Goal: Information Seeking & Learning: Find specific fact

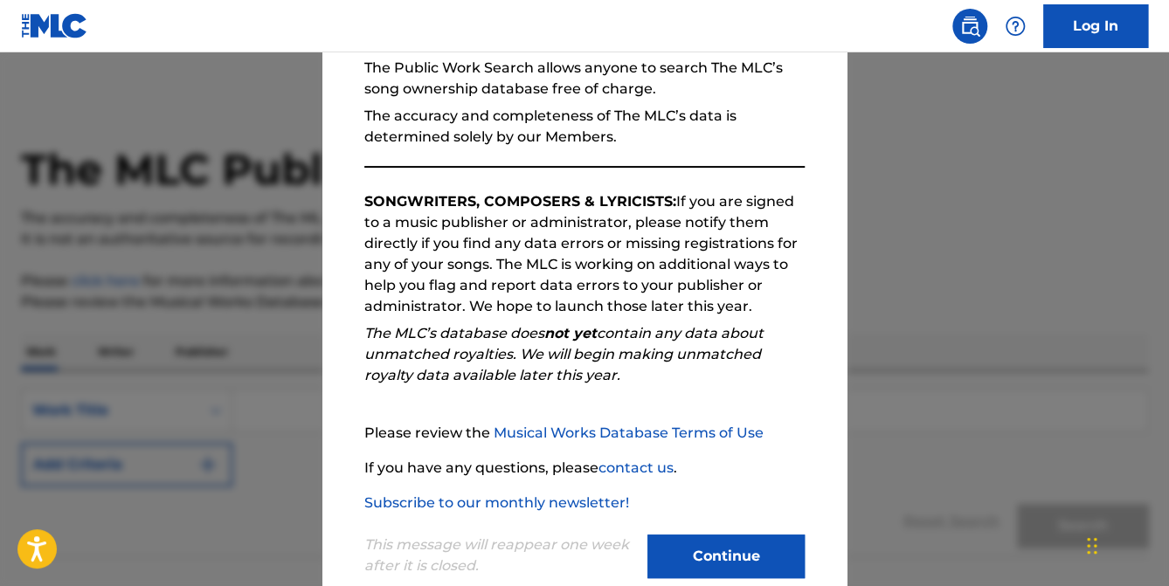
scroll to position [213, 0]
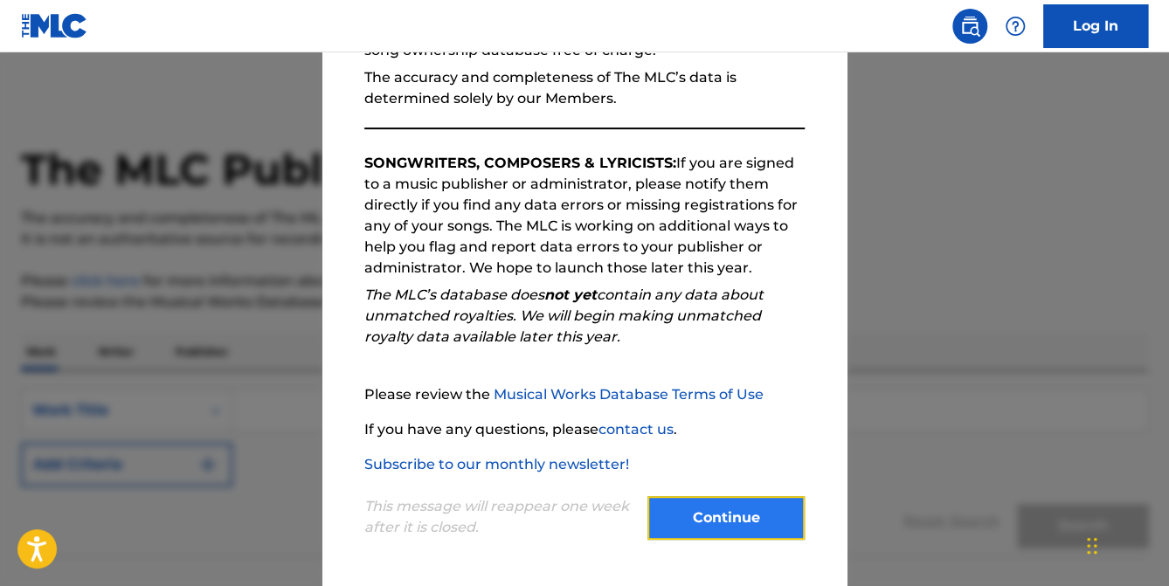
click at [702, 512] on button "Continue" at bounding box center [726, 518] width 157 height 44
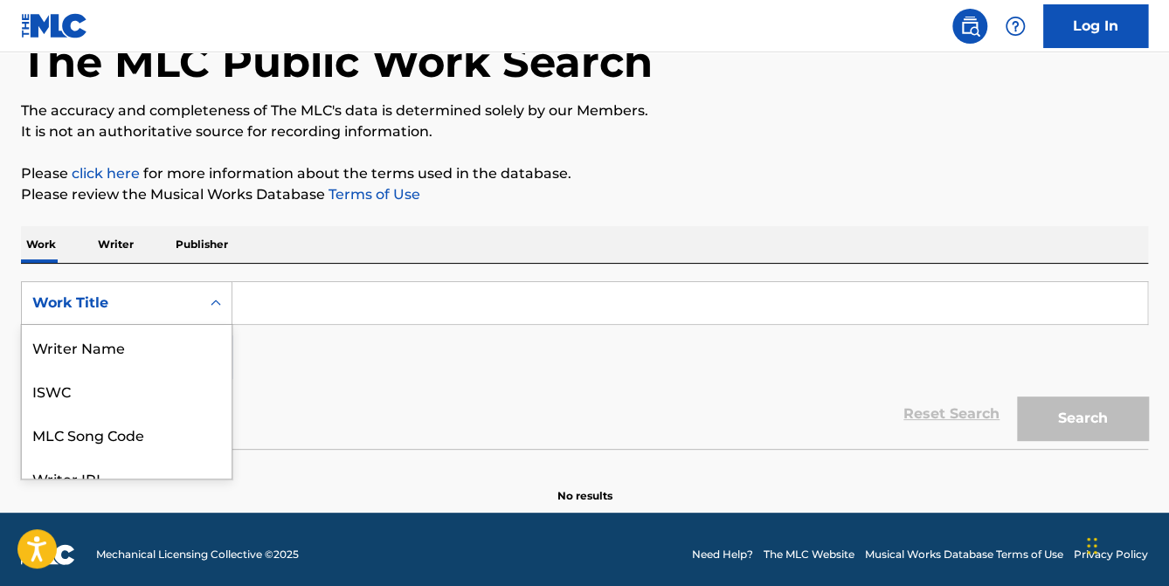
scroll to position [87, 0]
click at [215, 325] on div "8 results available. Use Up and Down to choose options, press Enter to select t…" at bounding box center [126, 303] width 211 height 44
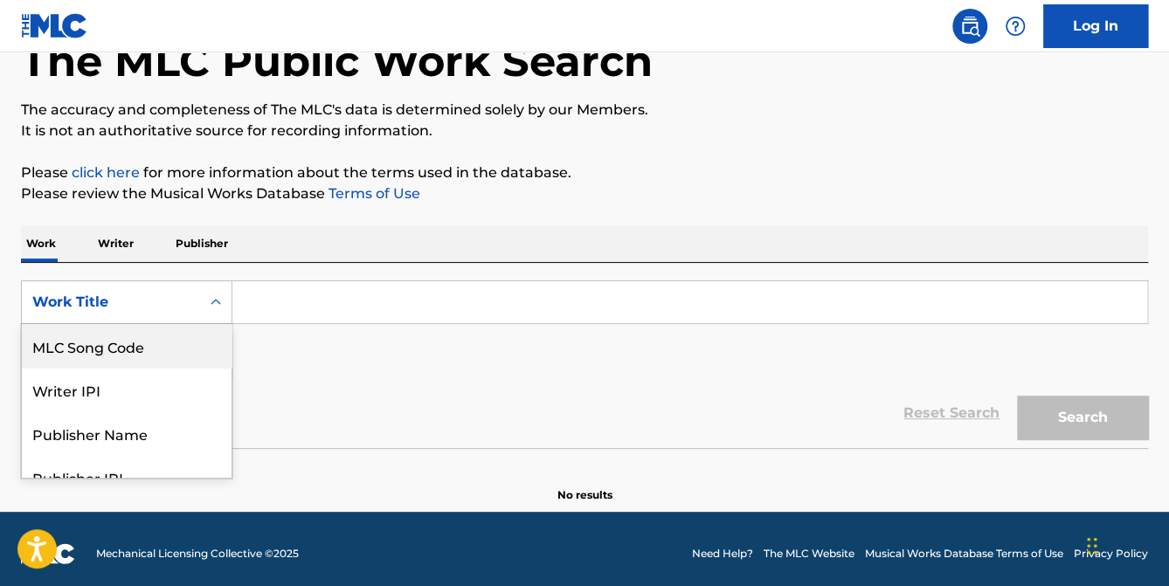
click at [216, 300] on icon "Search Form" at bounding box center [215, 302] width 17 height 17
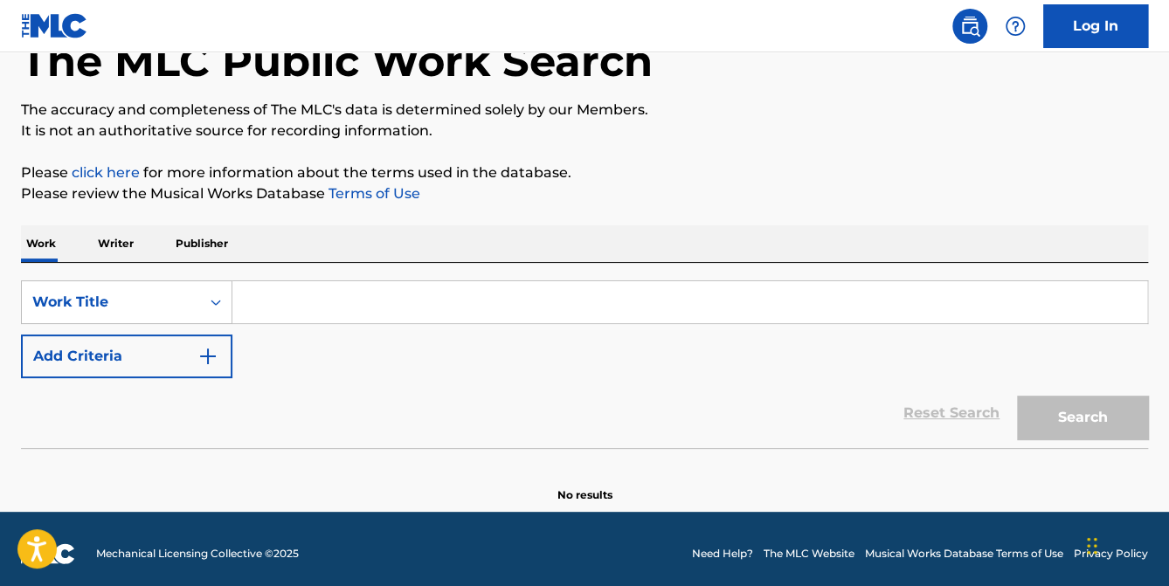
click at [362, 312] on input "Search Form" at bounding box center [689, 302] width 915 height 42
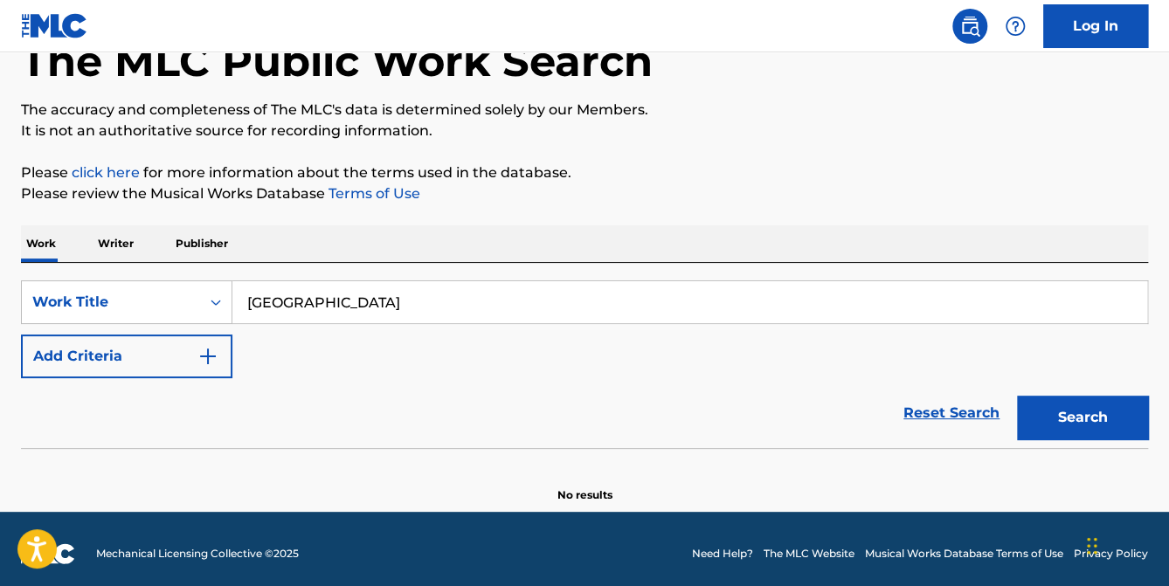
click at [1017, 396] on button "Search" at bounding box center [1082, 418] width 131 height 44
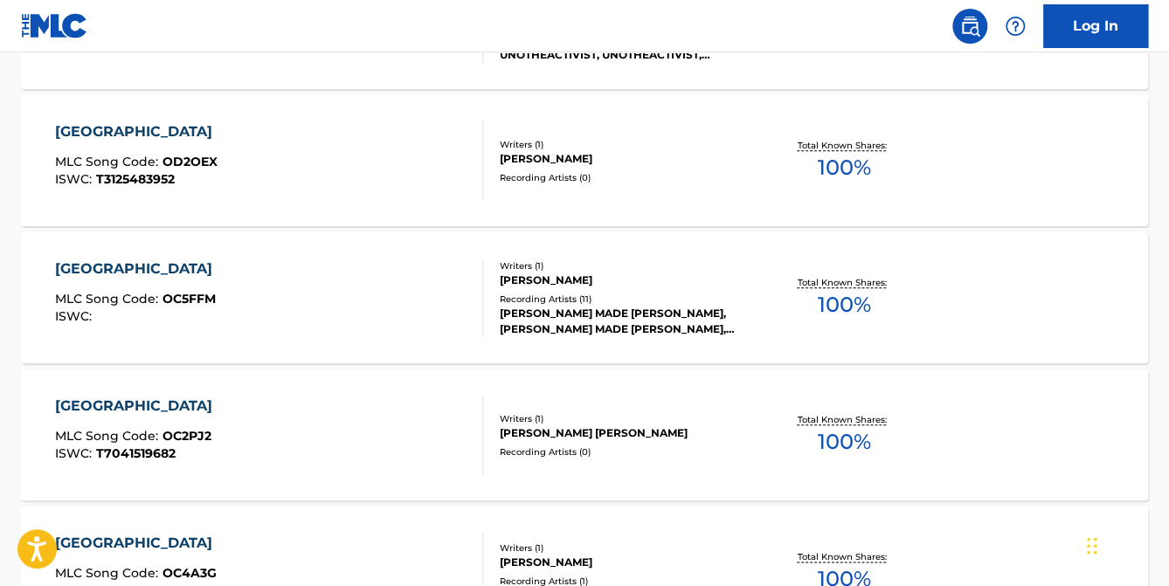
scroll to position [21, 0]
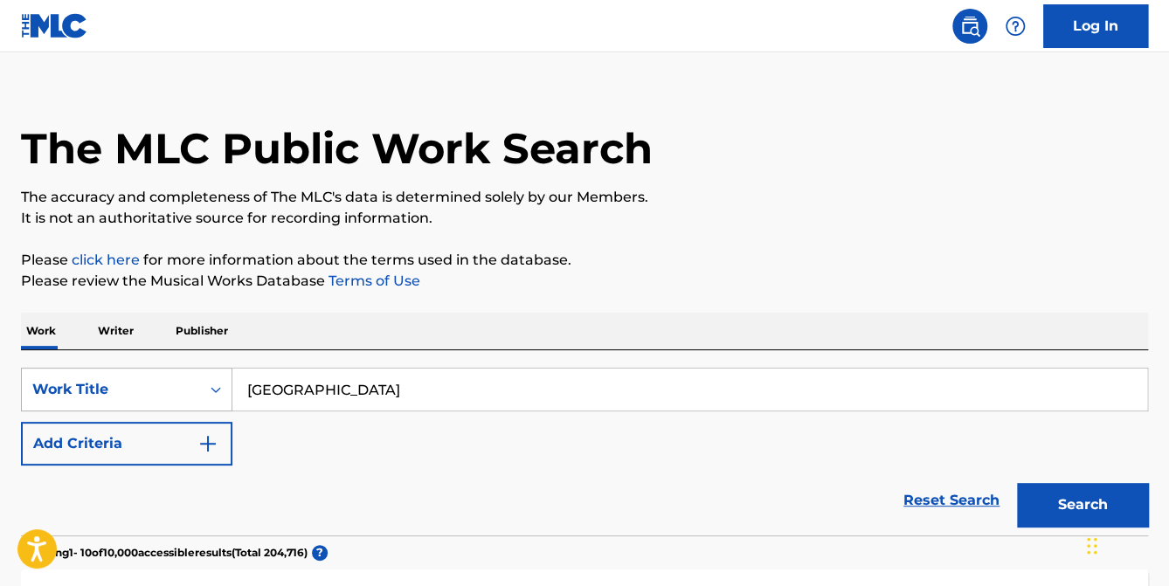
drag, startPoint x: 375, startPoint y: 394, endPoint x: 211, endPoint y: 400, distance: 164.4
click at [211, 400] on div "SearchWithCriteriaaad5695a-f7f0-465f-be13-537c30c75b34 Work Title old town road" at bounding box center [584, 390] width 1127 height 44
type input "running on empty"
click at [1017, 483] on button "Search" at bounding box center [1082, 505] width 131 height 44
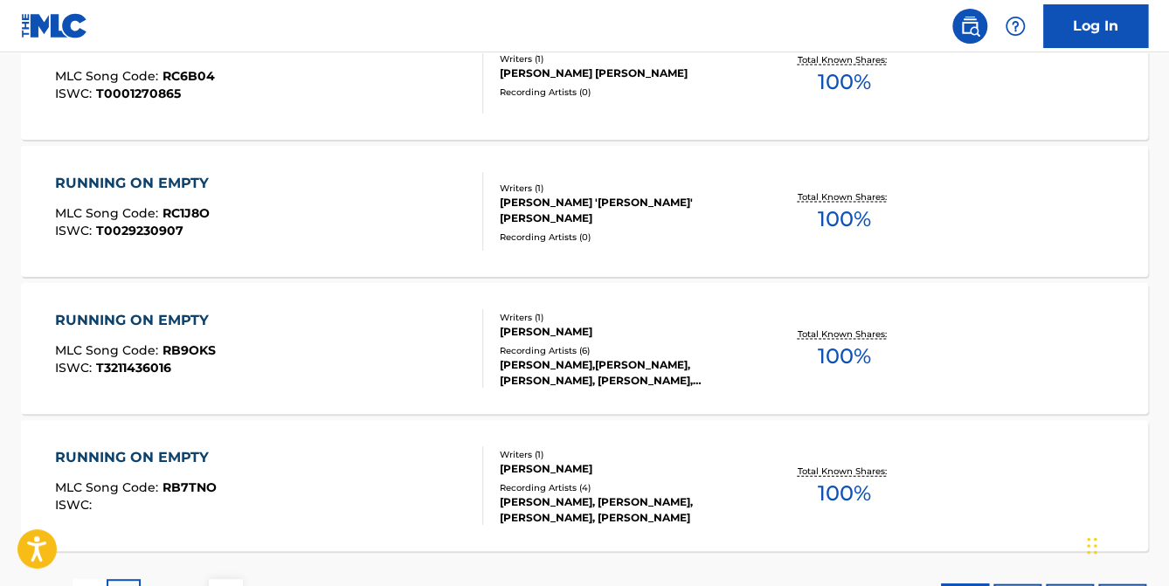
scroll to position [1507, 0]
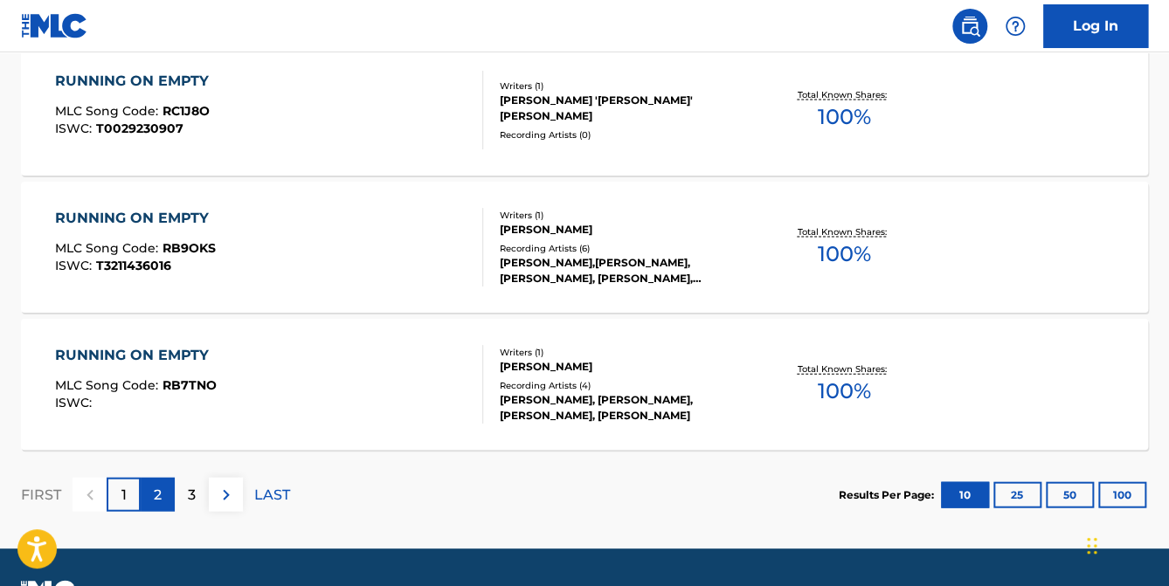
click at [156, 496] on p "2" at bounding box center [158, 495] width 8 height 21
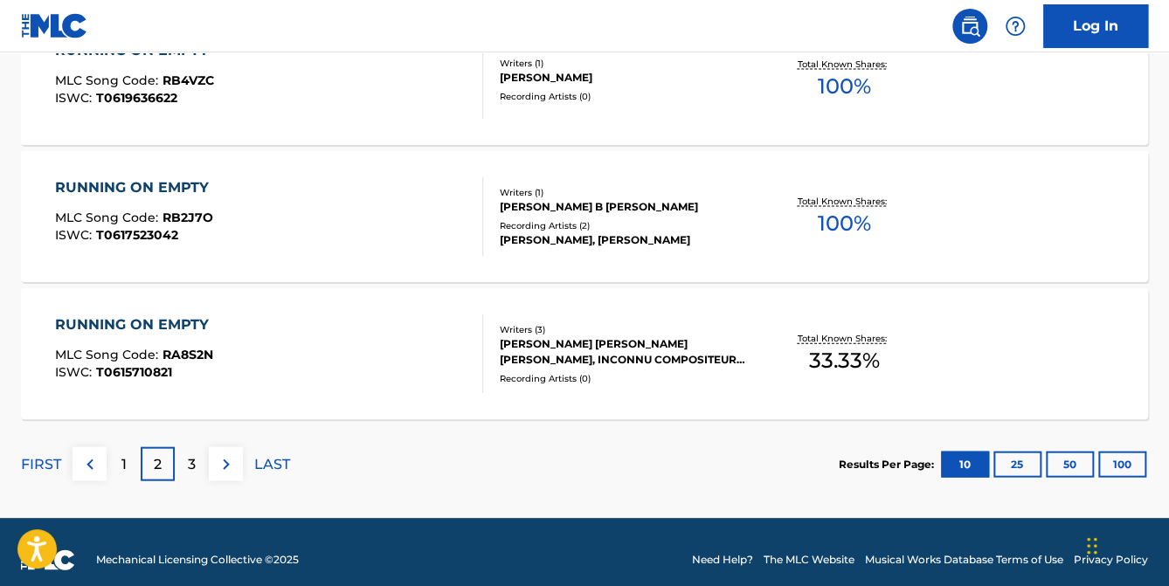
scroll to position [1552, 0]
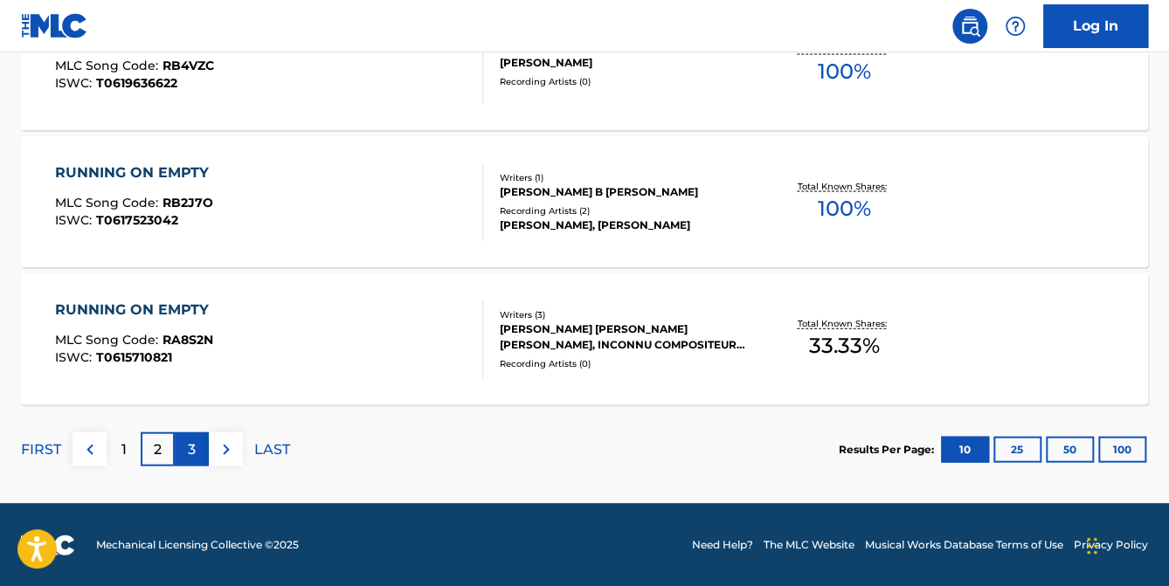
click at [190, 454] on p "3" at bounding box center [192, 450] width 8 height 21
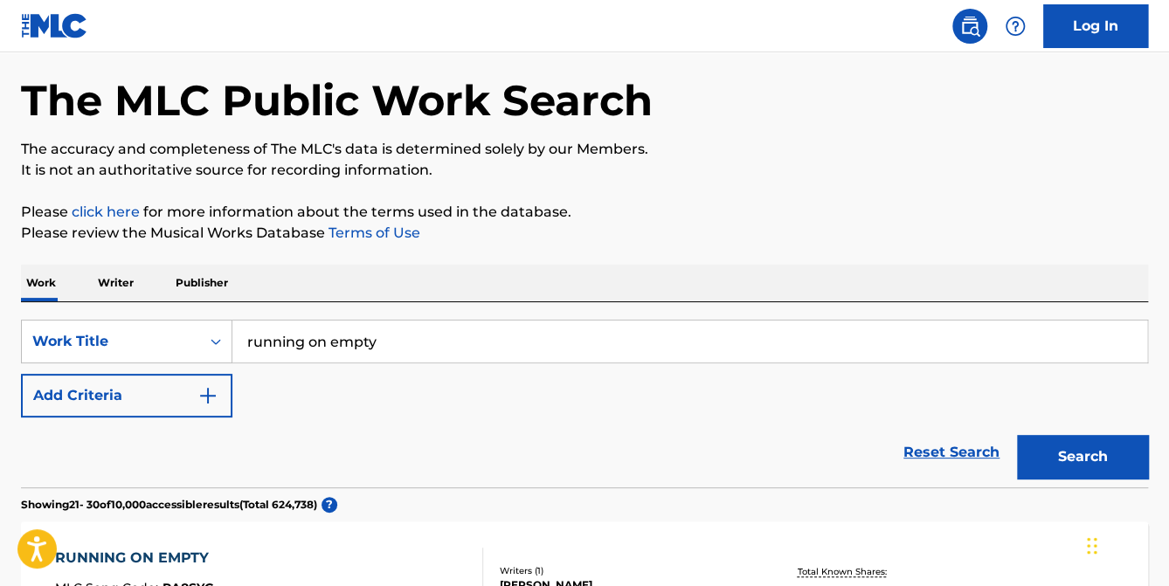
scroll to position [66, 0]
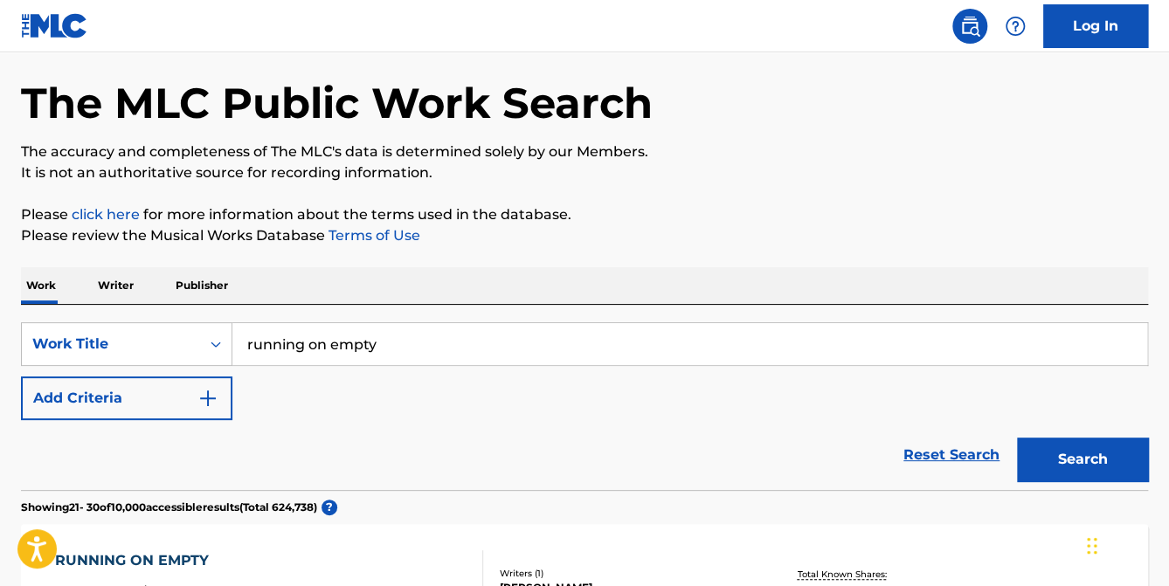
click at [121, 283] on p "Writer" at bounding box center [116, 285] width 46 height 37
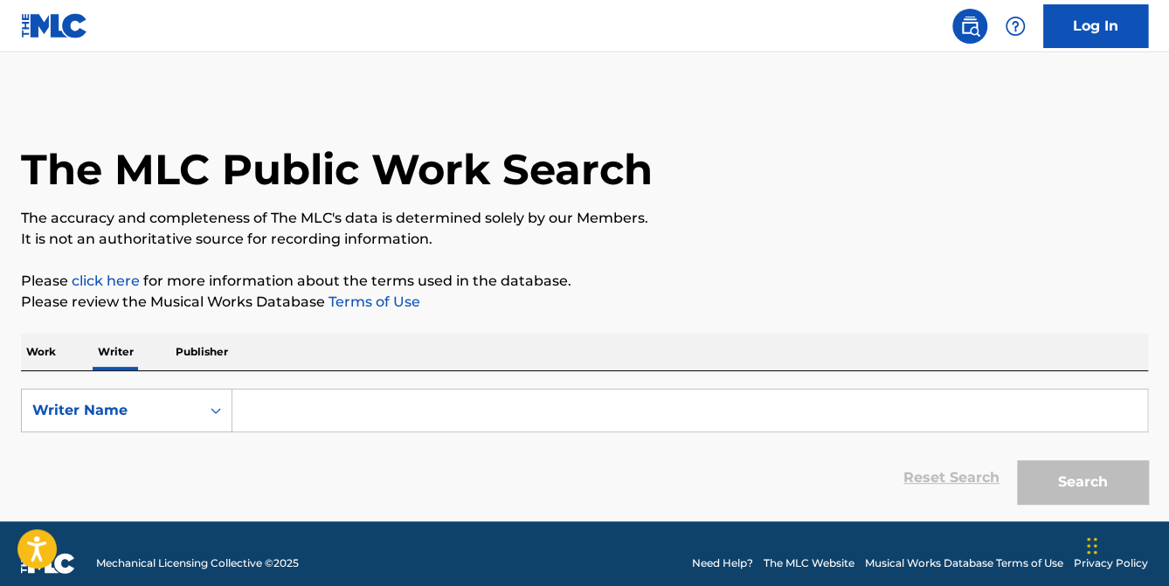
click at [273, 416] on input "Search Form" at bounding box center [689, 411] width 915 height 42
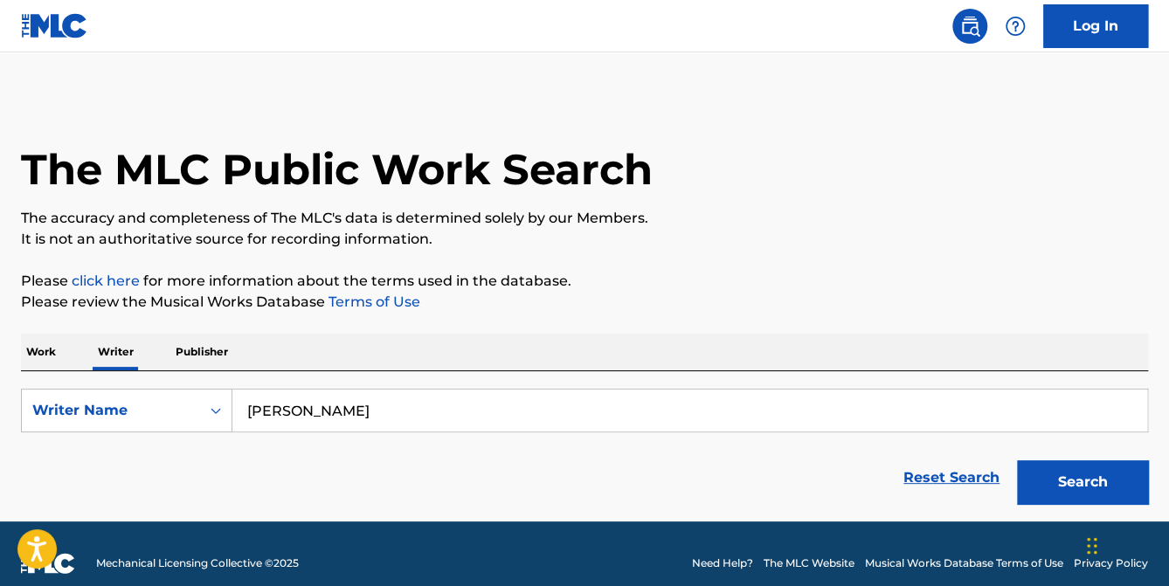
type input "[PERSON_NAME]"
click at [1017, 461] on button "Search" at bounding box center [1082, 483] width 131 height 44
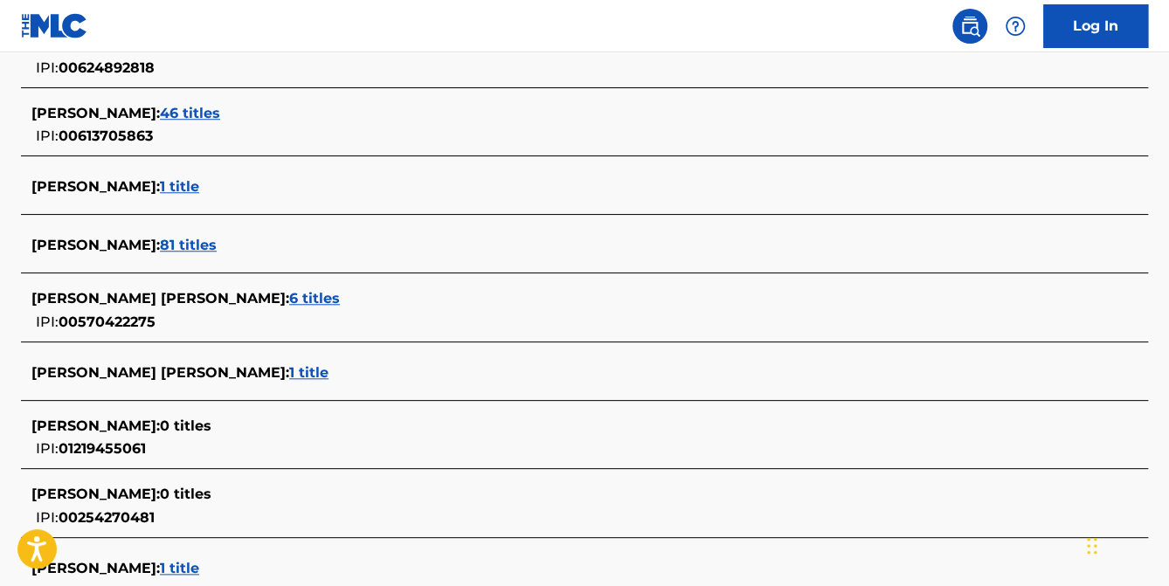
scroll to position [612, 0]
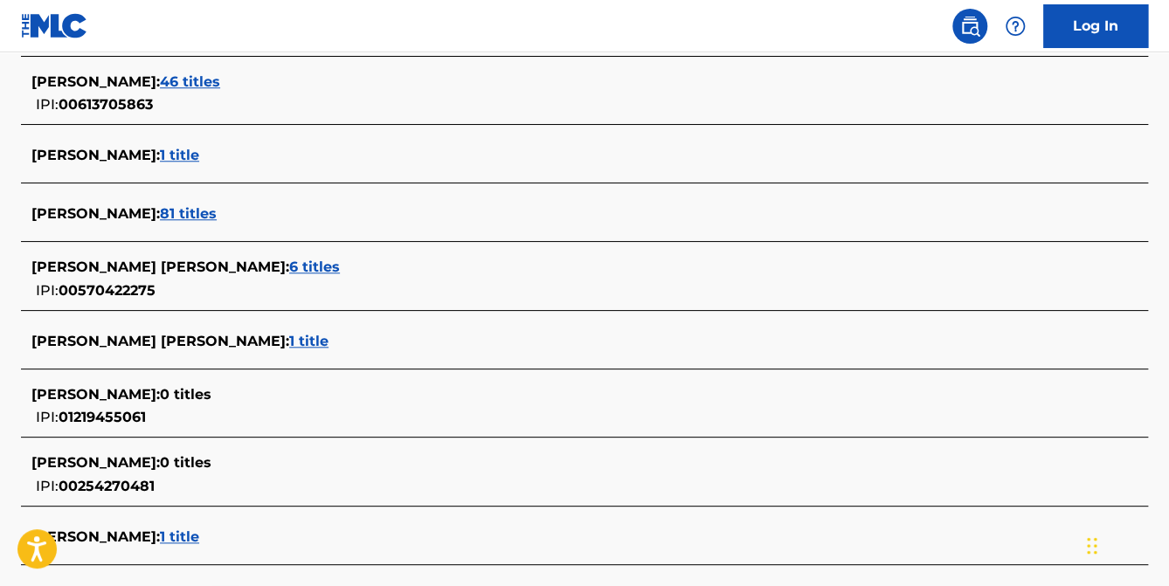
click at [289, 265] on span "6 titles" at bounding box center [314, 267] width 51 height 17
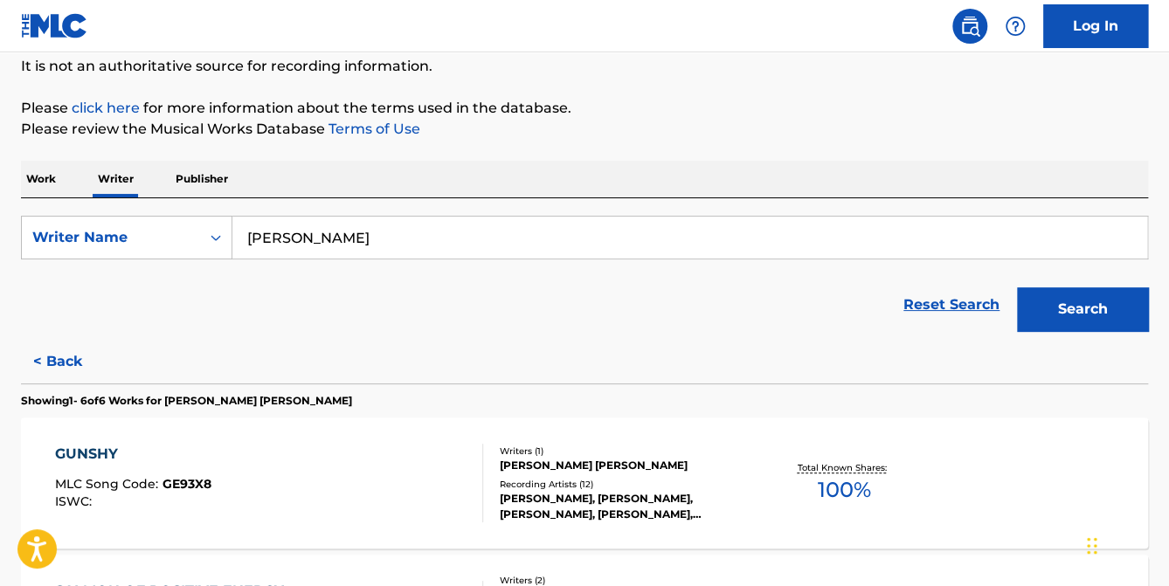
scroll to position [175, 0]
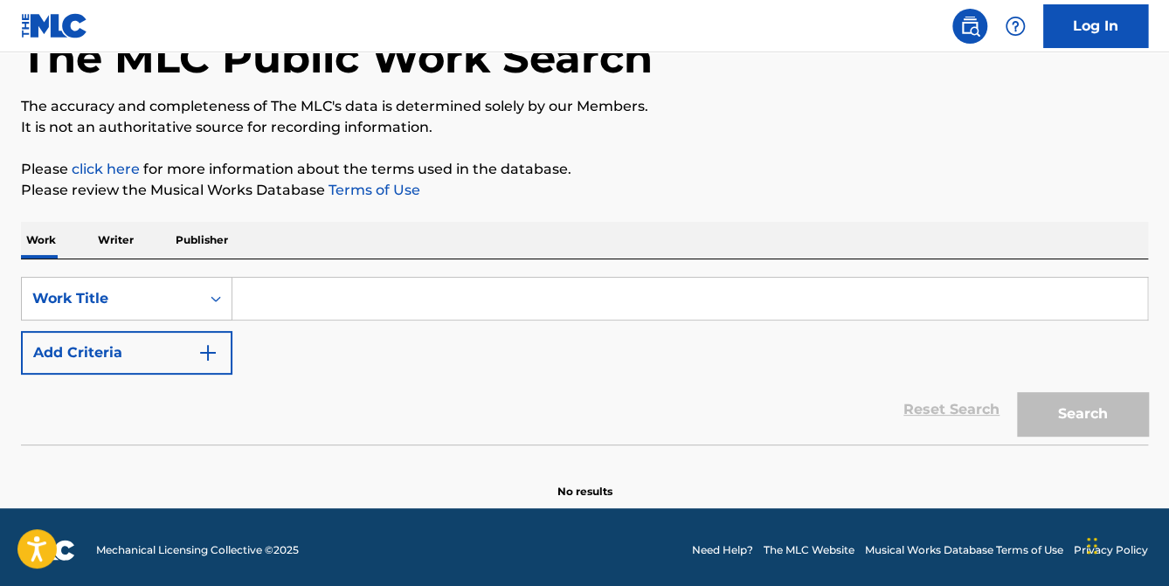
scroll to position [117, 0]
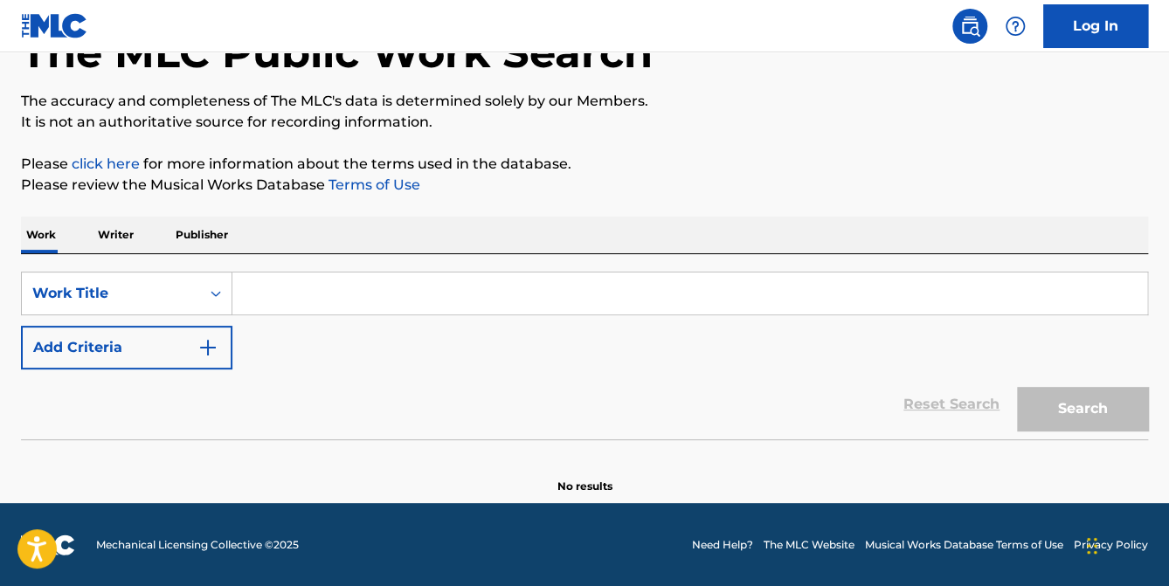
click at [112, 233] on p "Writer" at bounding box center [116, 235] width 46 height 37
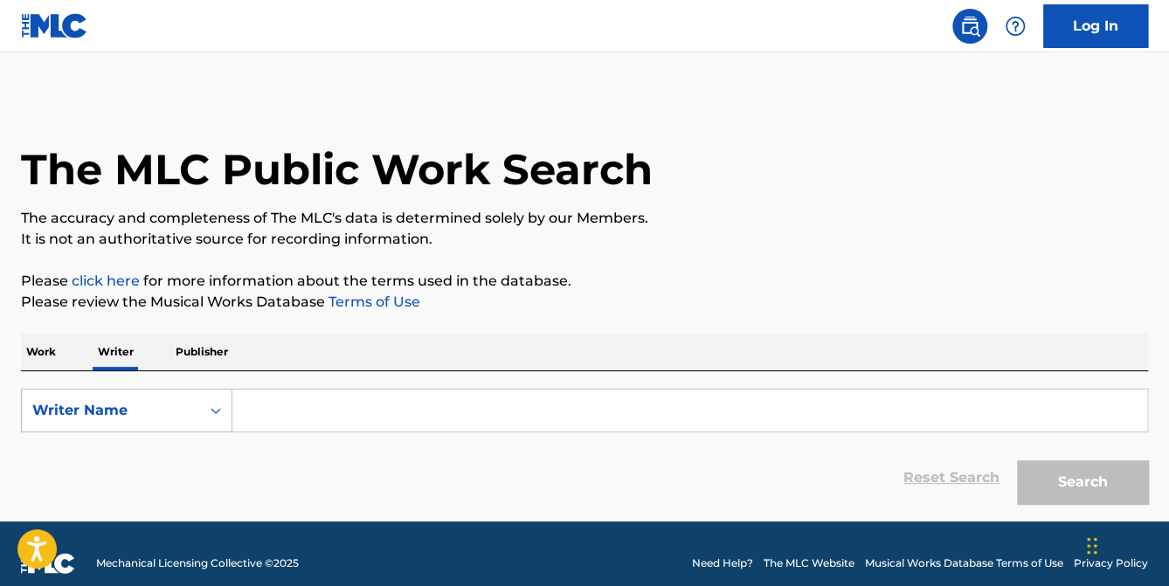
click at [326, 415] on input "Search Form" at bounding box center [689, 411] width 915 height 42
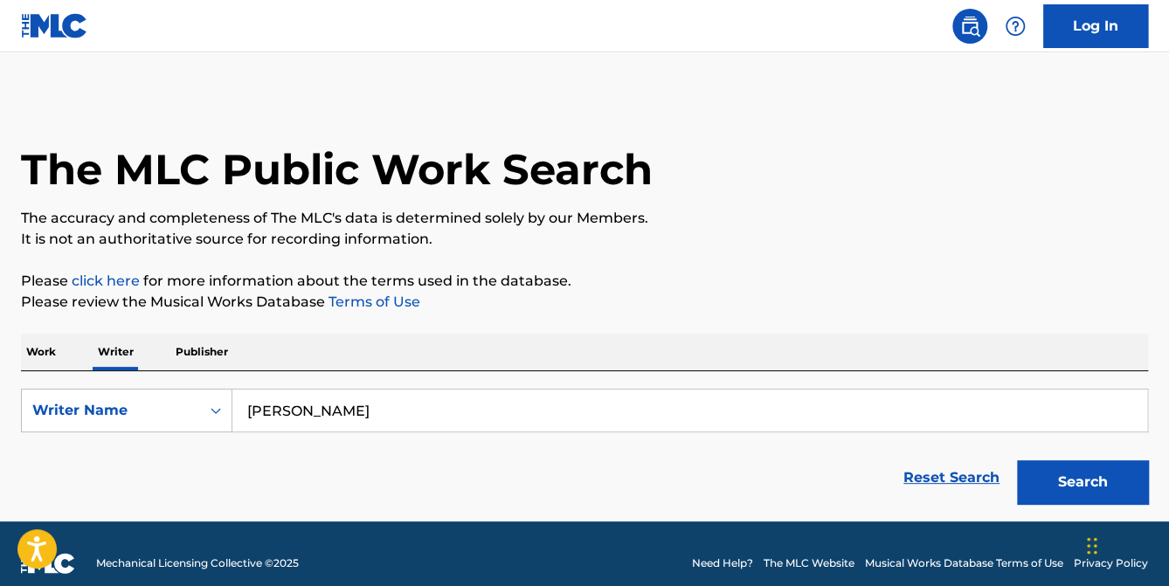
type input "[PERSON_NAME]"
click at [1017, 461] on button "Search" at bounding box center [1082, 483] width 131 height 44
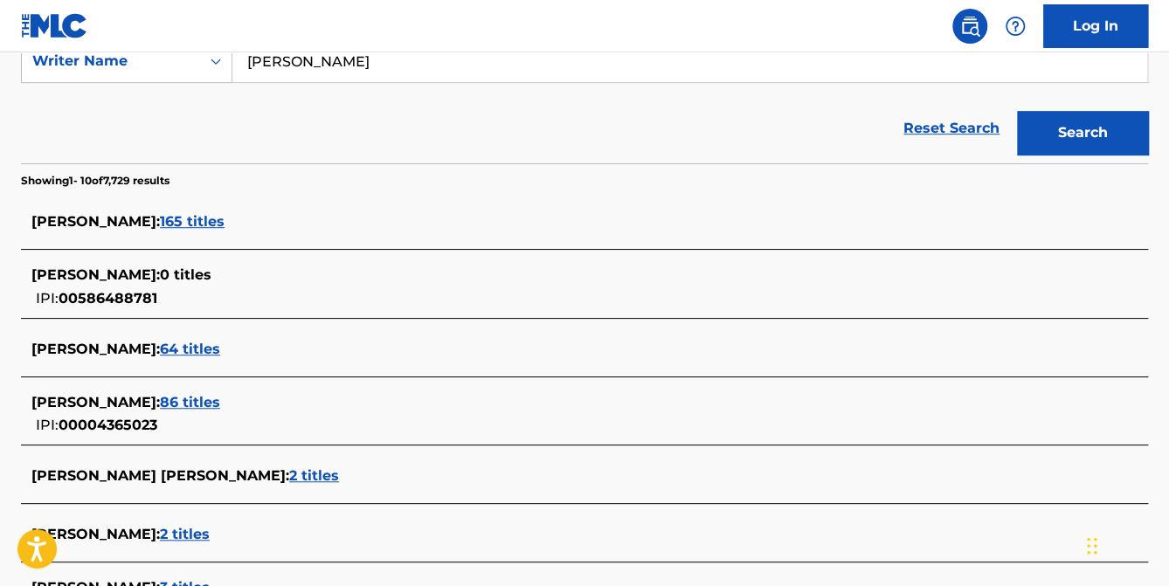
scroll to position [350, 0]
click at [217, 219] on span "165 titles" at bounding box center [192, 221] width 65 height 17
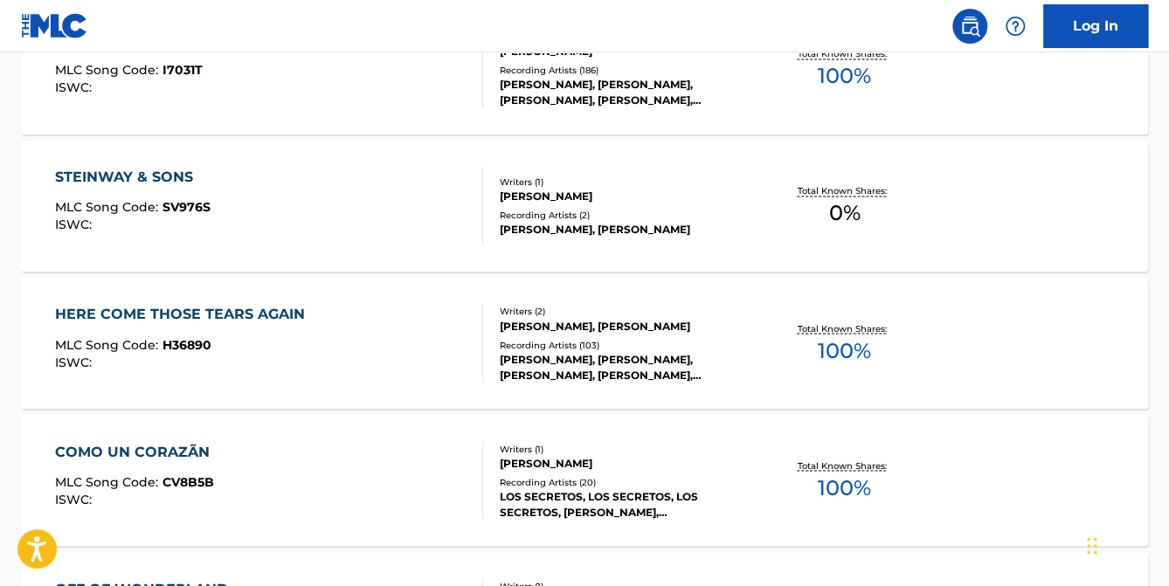
scroll to position [1223, 0]
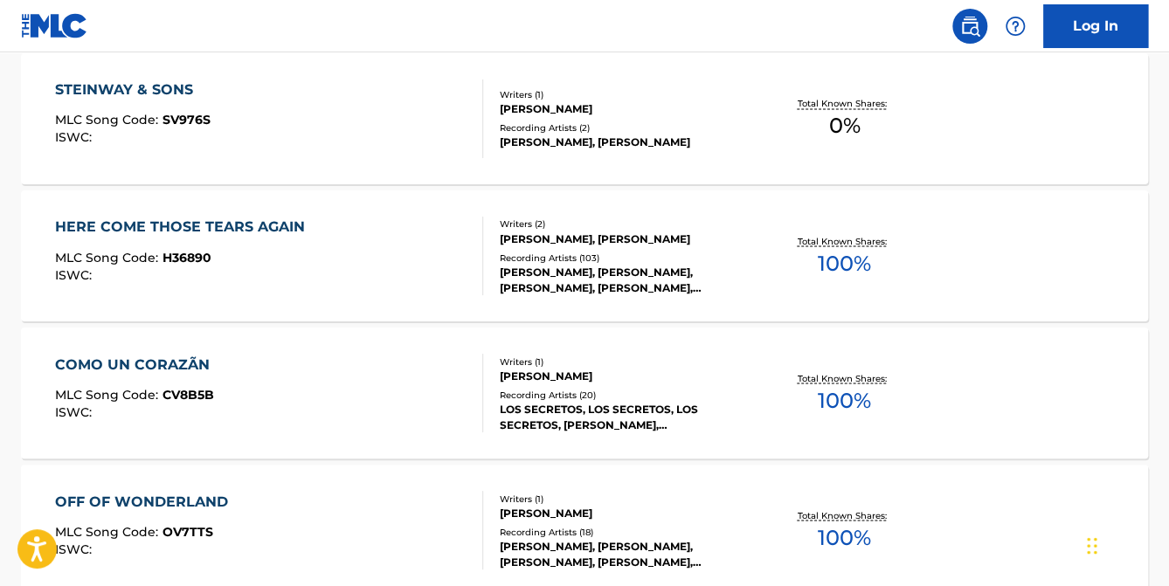
click at [235, 225] on div "HERE COME THOSE TEARS AGAIN" at bounding box center [184, 227] width 259 height 21
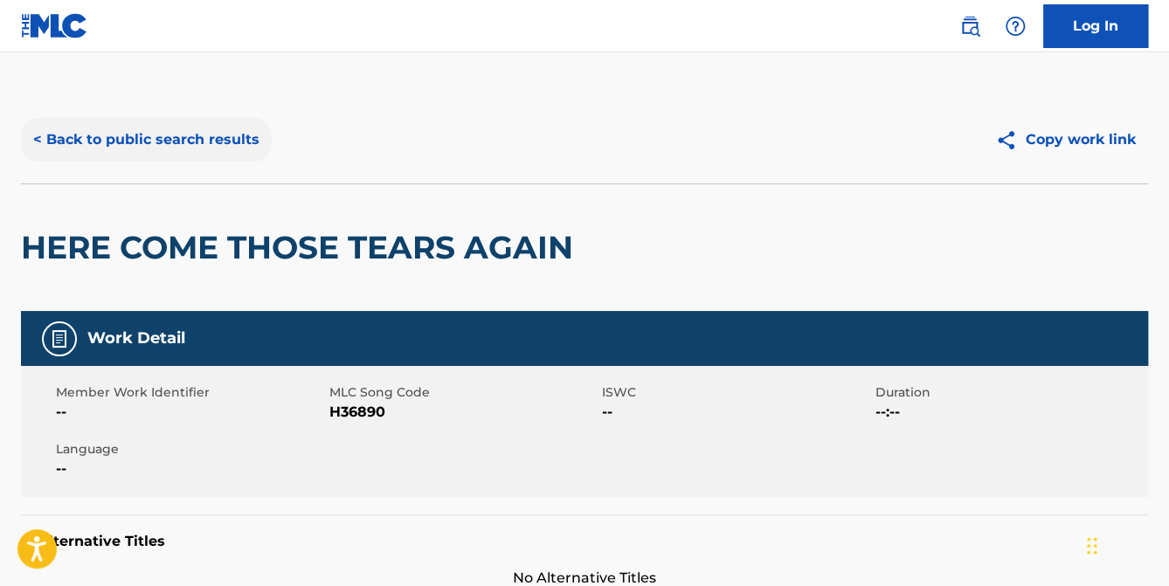
click at [115, 135] on button "< Back to public search results" at bounding box center [146, 140] width 251 height 44
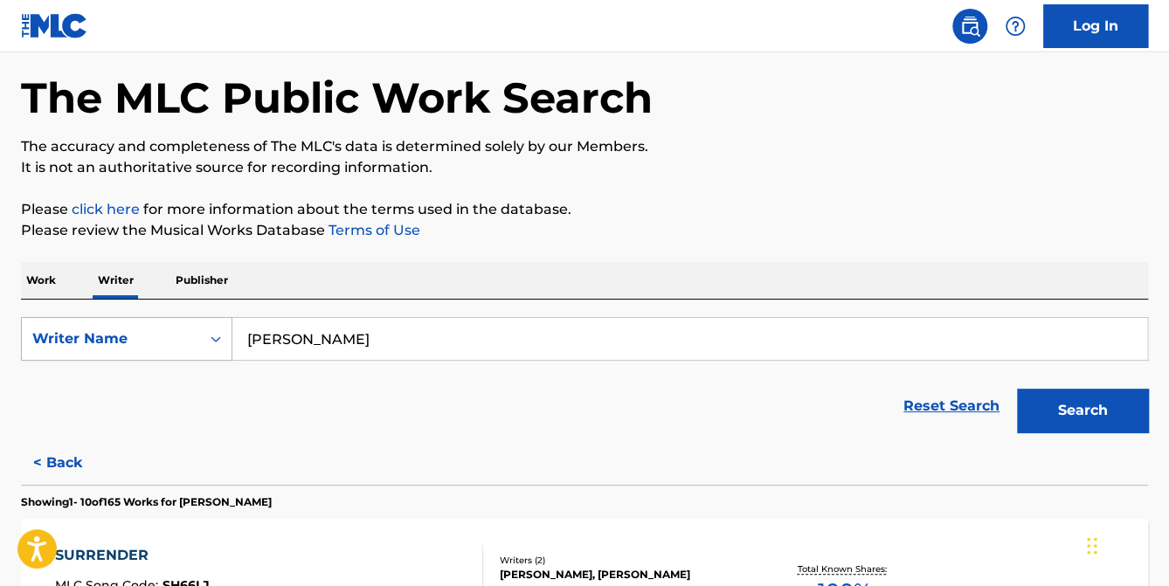
drag, startPoint x: 376, startPoint y: 334, endPoint x: 224, endPoint y: 355, distance: 153.5
click at [224, 355] on div "SearchWithCriteria47b41e06-d460-4944-9a93-107c78cd3f19 Writer Name [PERSON_NAME]" at bounding box center [584, 339] width 1127 height 44
type input "[PERSON_NAME]"
click at [1060, 411] on button "Search" at bounding box center [1082, 411] width 131 height 44
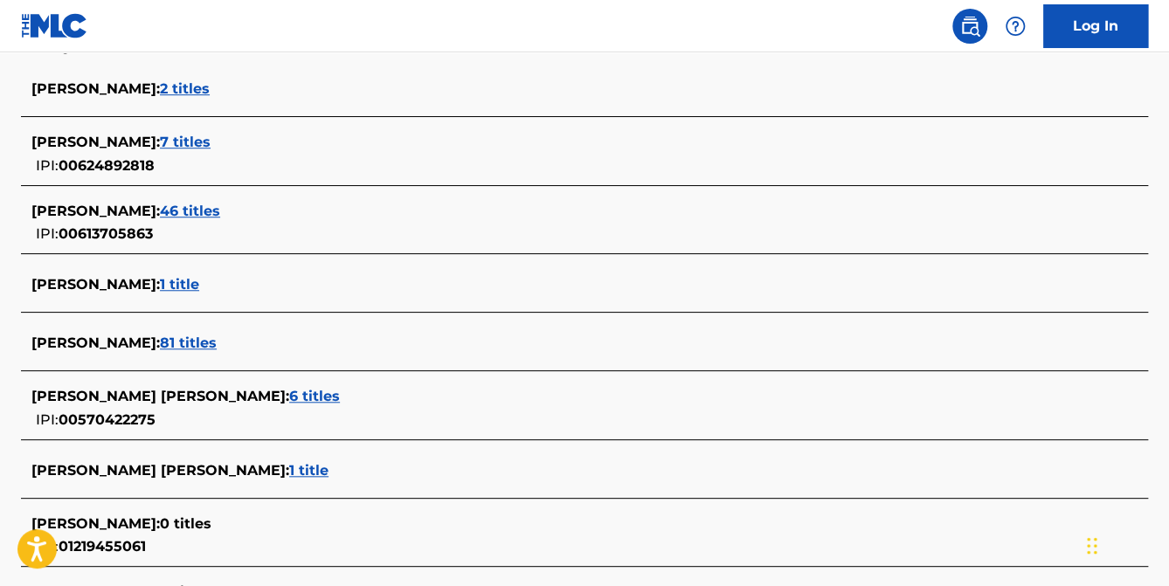
scroll to position [509, 0]
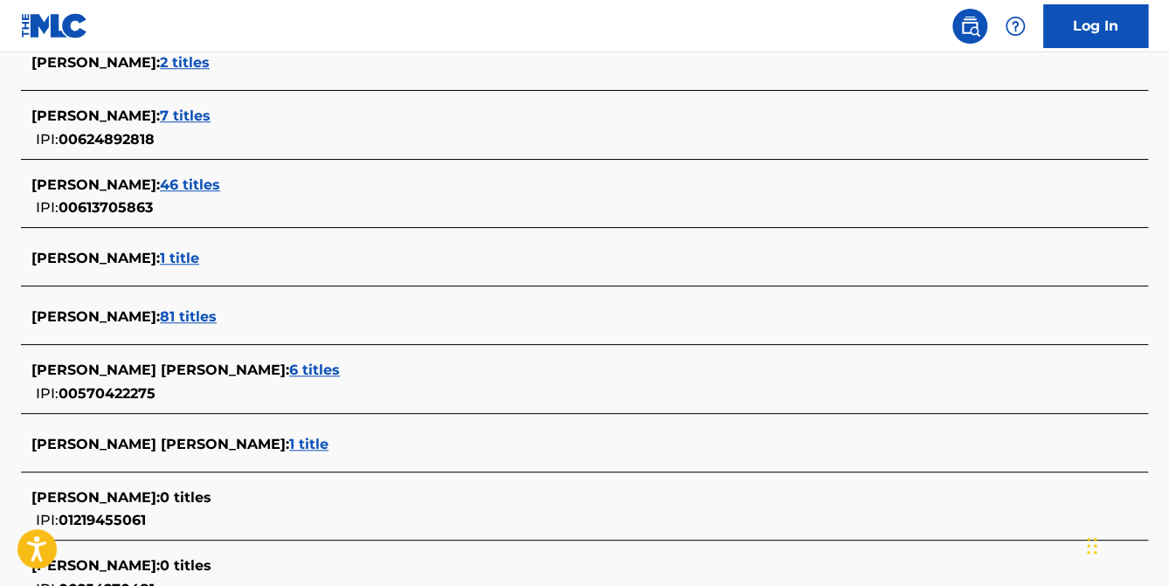
click at [289, 371] on span "6 titles" at bounding box center [314, 370] width 51 height 17
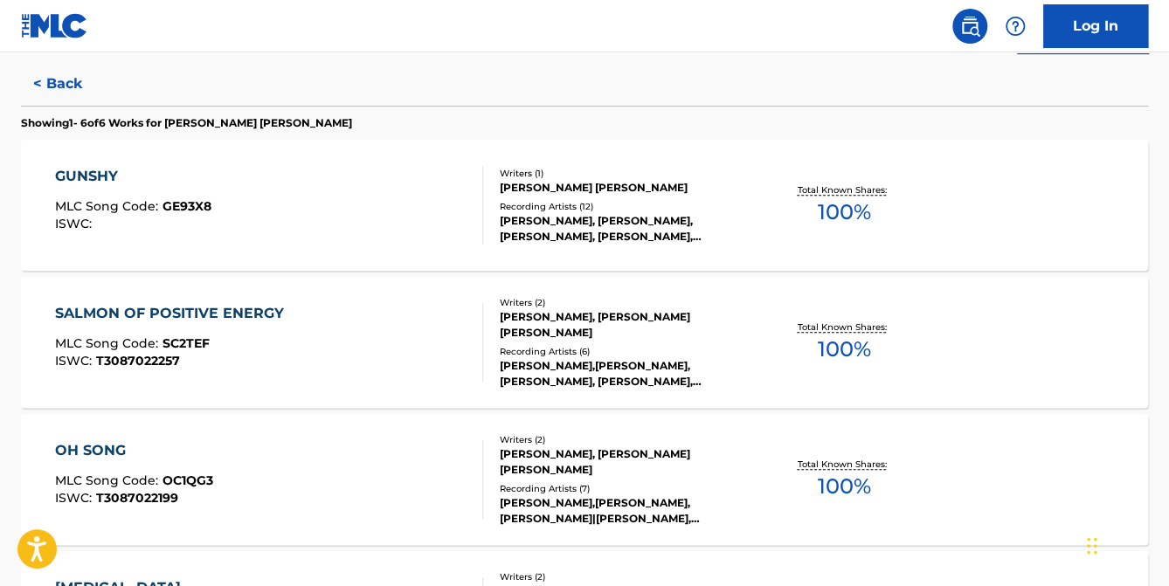
scroll to position [334, 0]
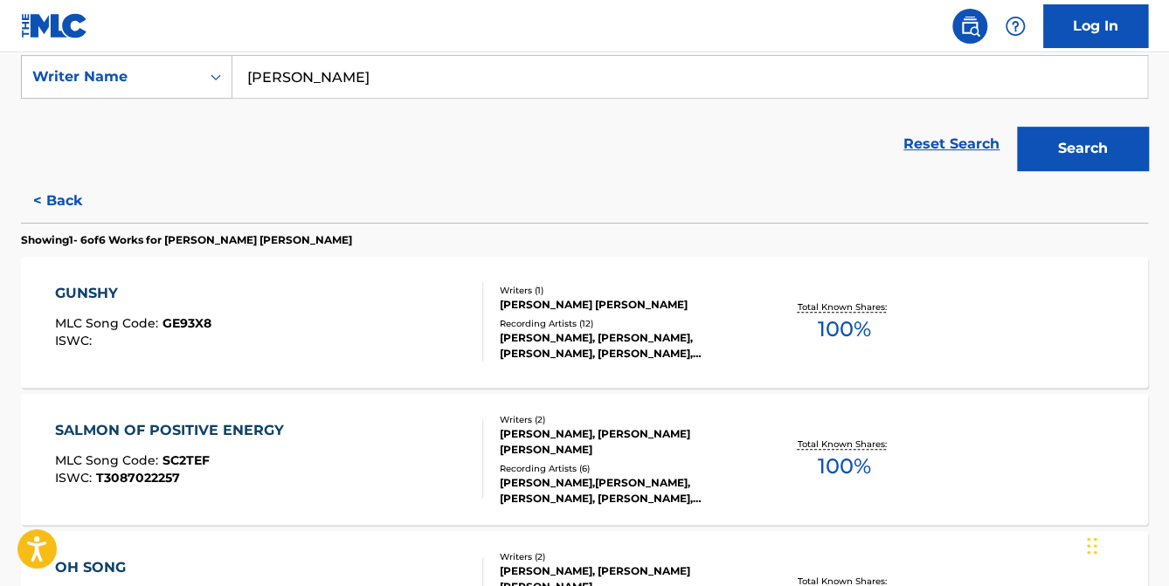
click at [98, 293] on div "GUNSHY" at bounding box center [133, 293] width 156 height 21
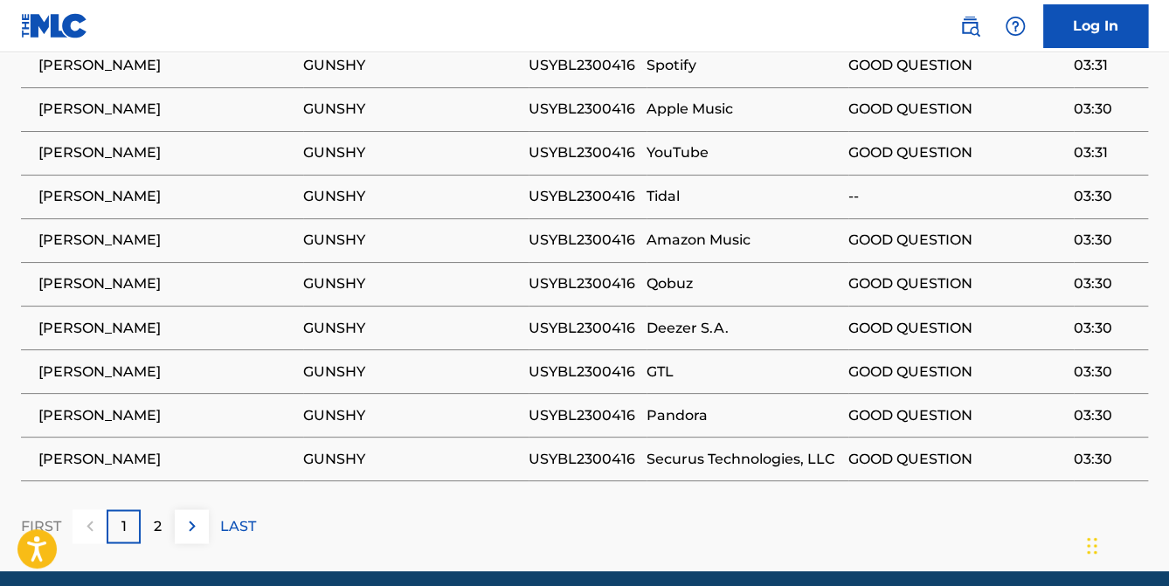
scroll to position [1136, 0]
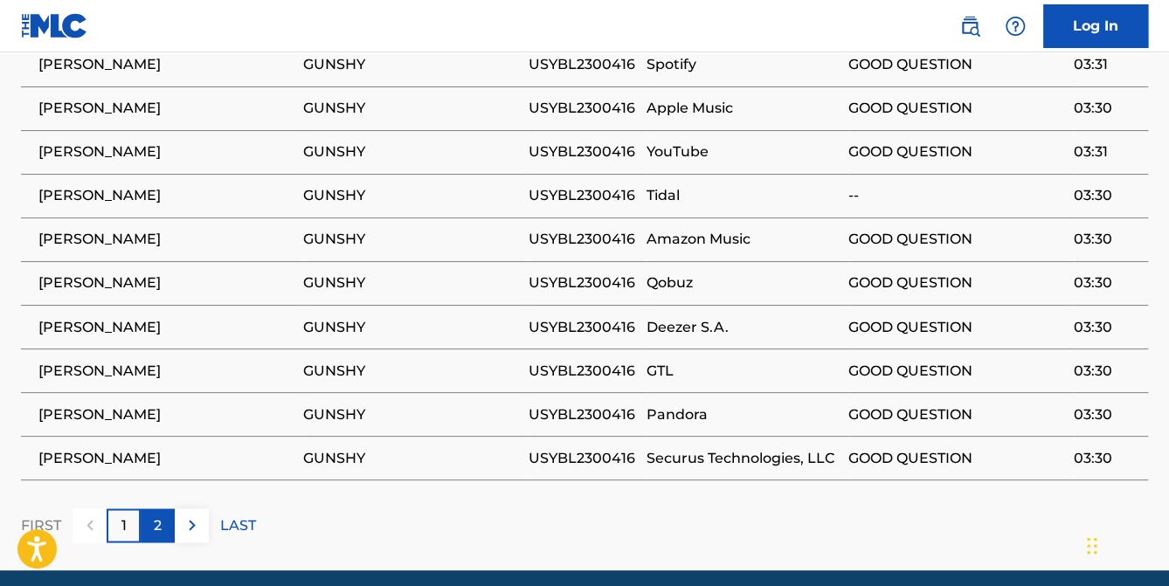
click at [154, 515] on p "2" at bounding box center [158, 525] width 8 height 21
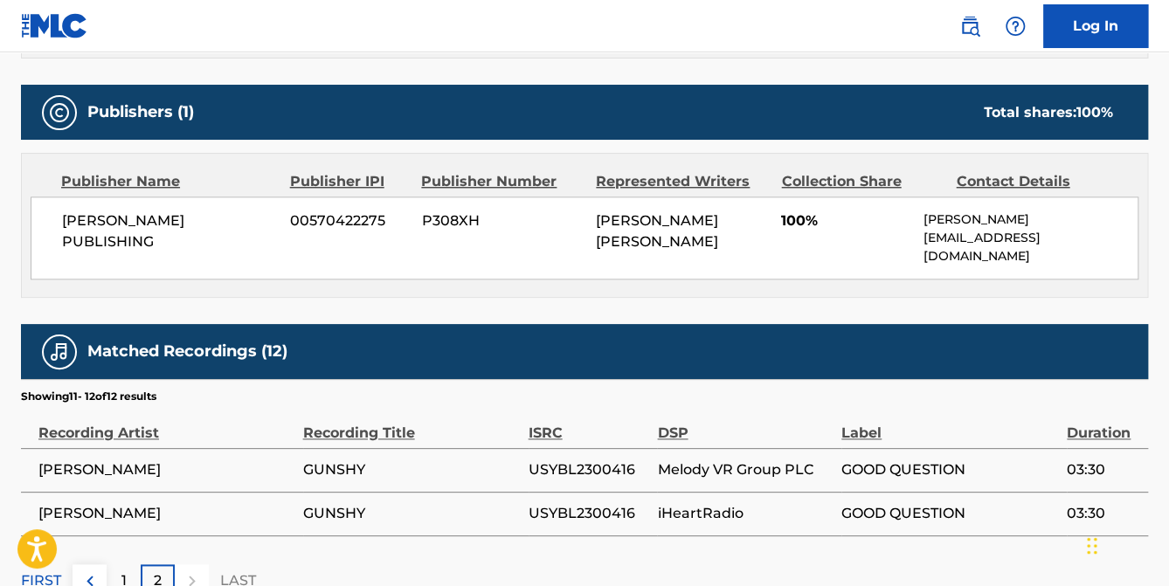
scroll to position [839, 0]
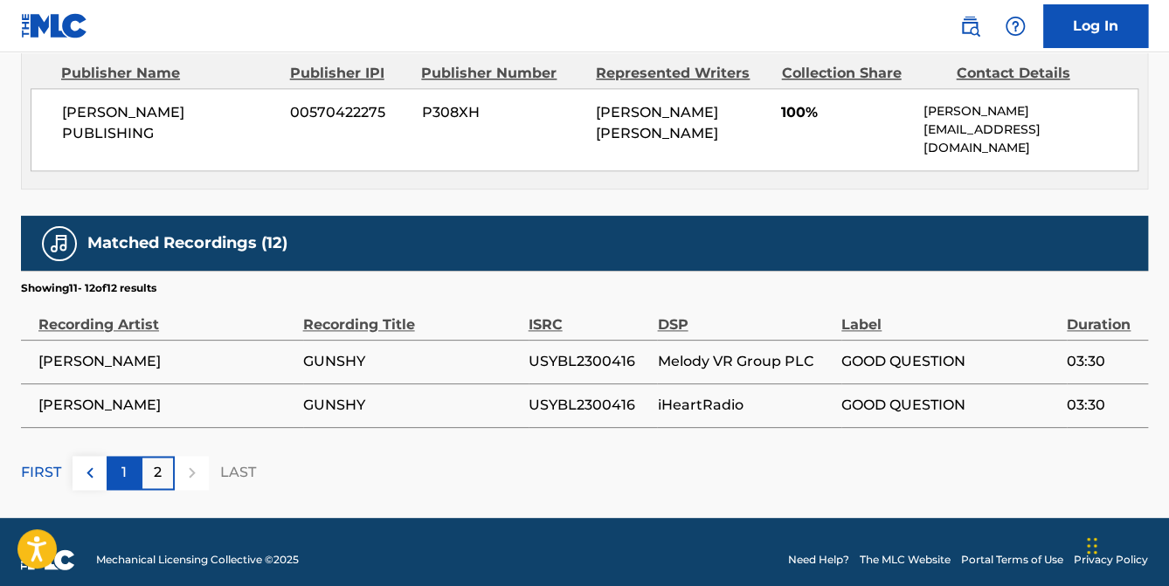
click at [128, 457] on div "1" at bounding box center [124, 473] width 34 height 34
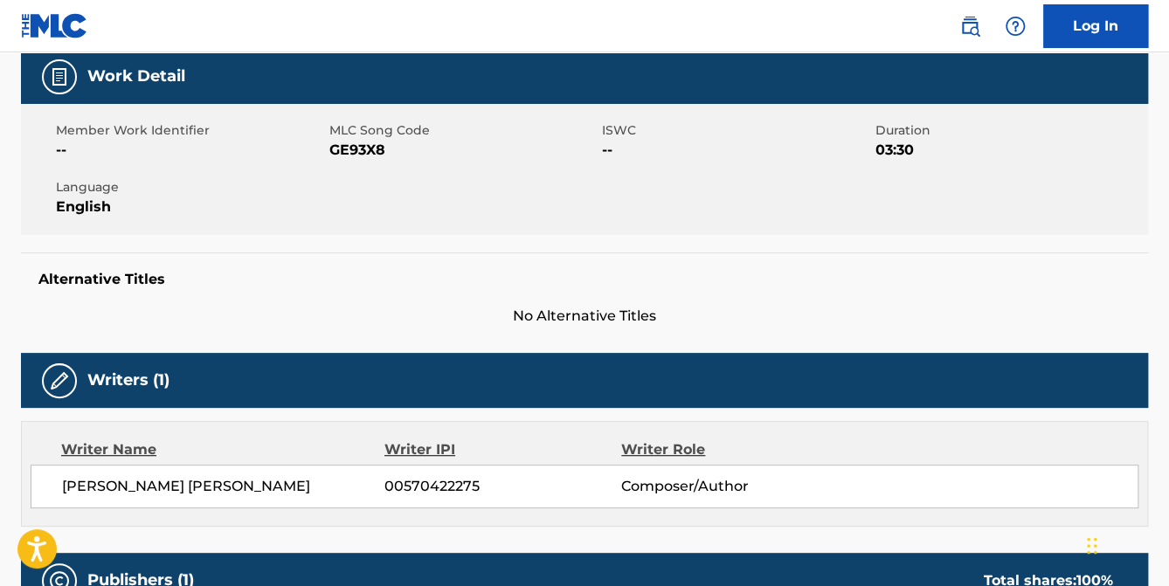
scroll to position [0, 0]
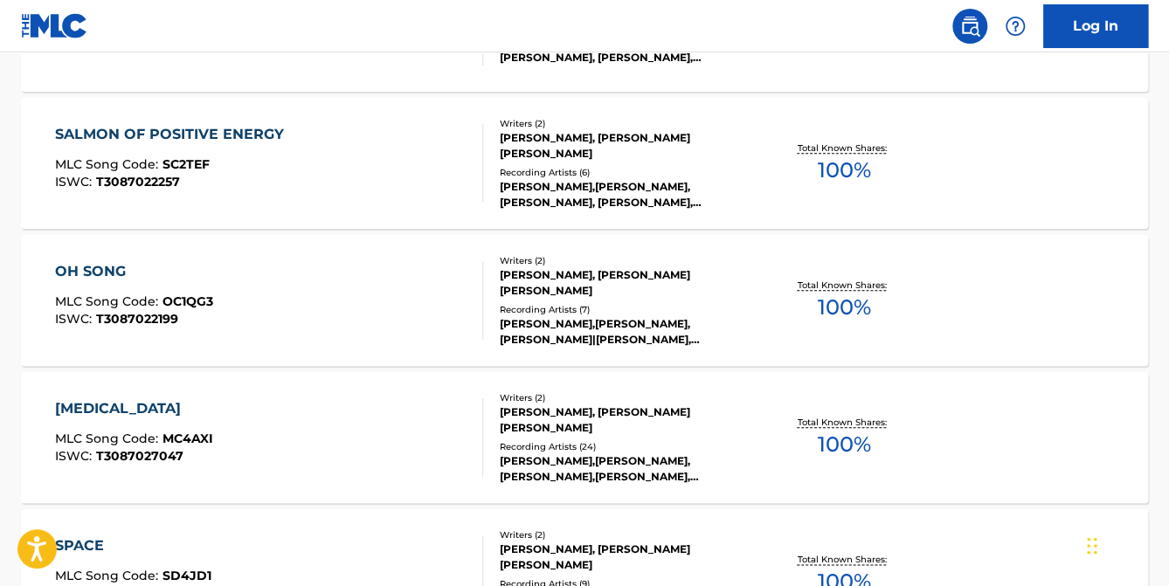
scroll to position [733, 0]
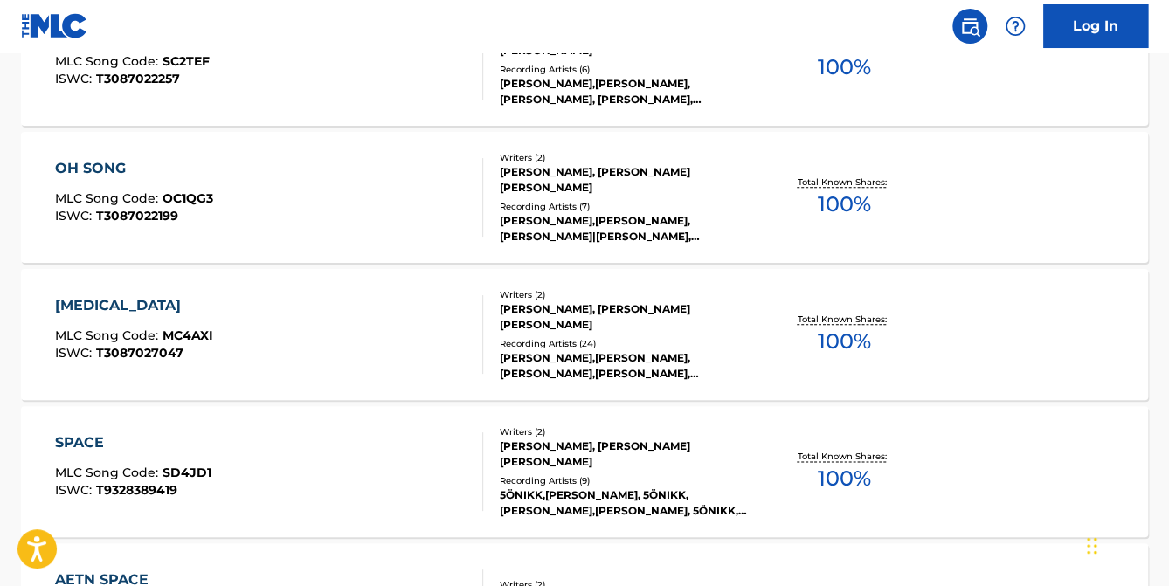
click at [92, 307] on div "[MEDICAL_DATA]" at bounding box center [134, 305] width 158 height 21
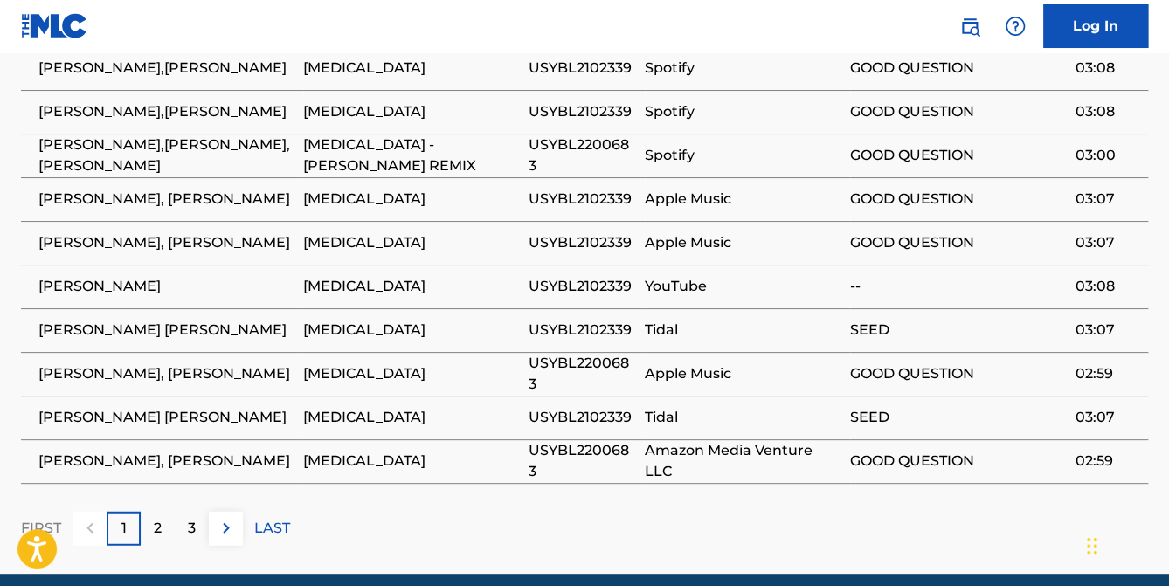
scroll to position [1748, 0]
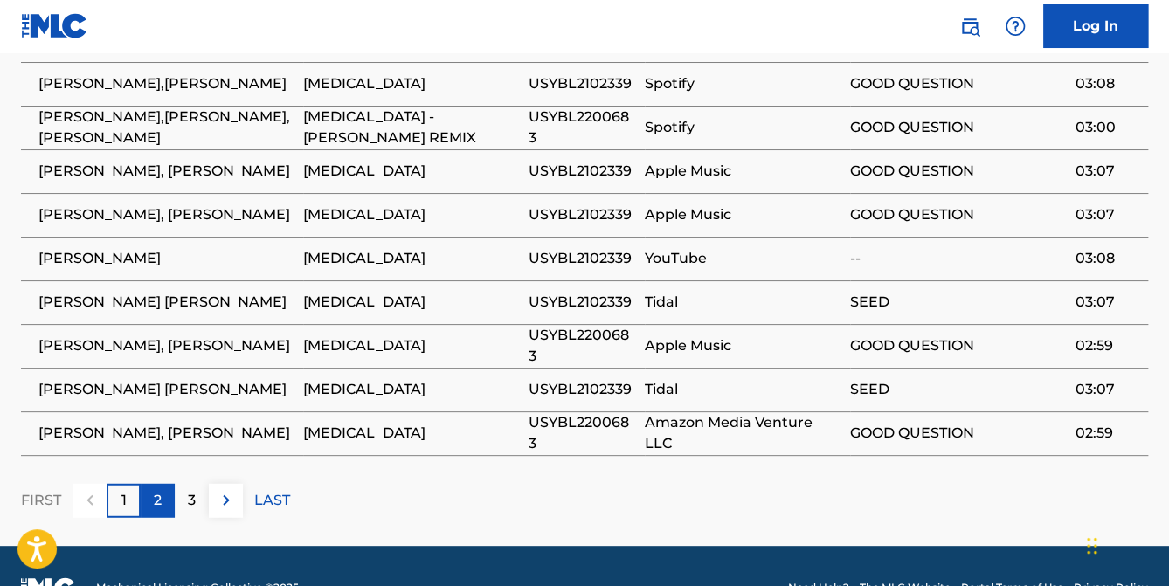
click at [161, 490] on p "2" at bounding box center [158, 500] width 8 height 21
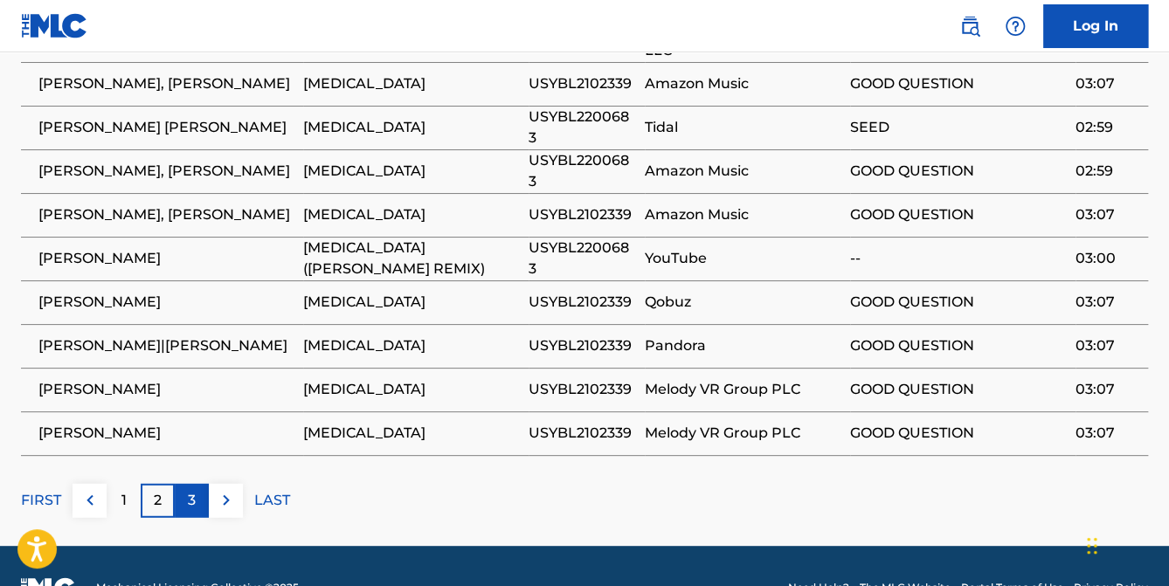
click at [198, 484] on div "3" at bounding box center [192, 501] width 34 height 34
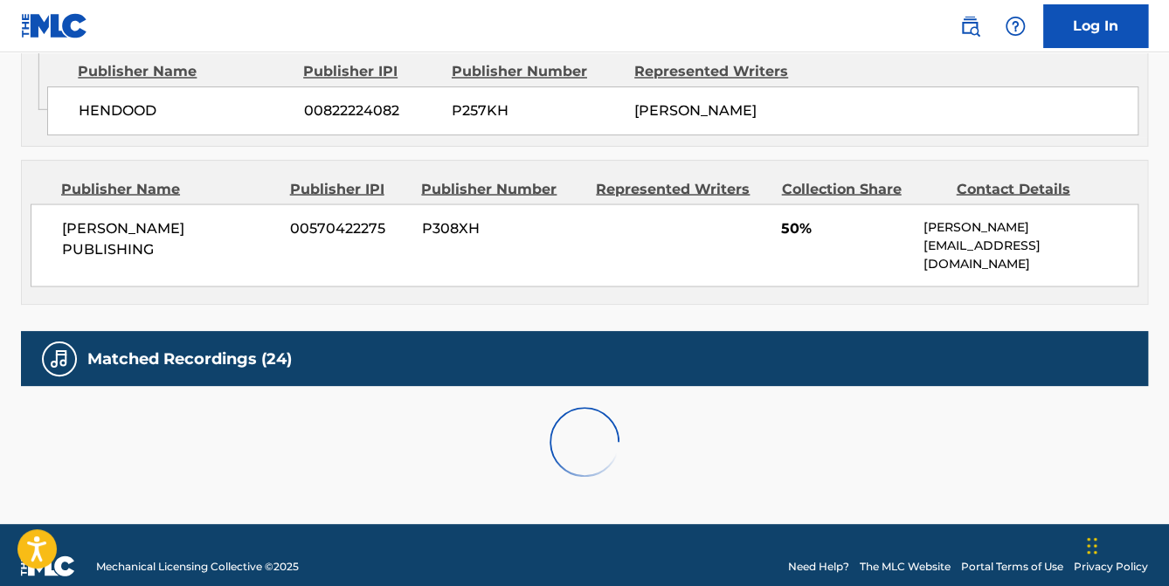
scroll to position [1507, 0]
